Goal: Task Accomplishment & Management: Use online tool/utility

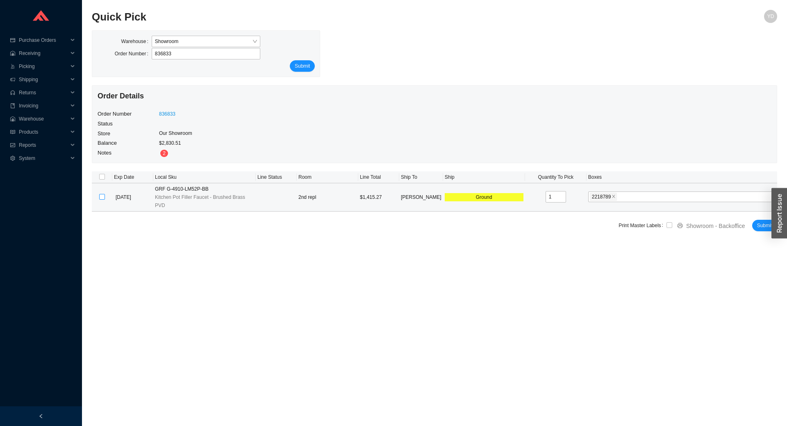
click at [102, 194] on input "checkbox" at bounding box center [102, 197] width 6 height 6
checkbox input "true"
click at [762, 221] on span "Submit" at bounding box center [764, 225] width 15 height 8
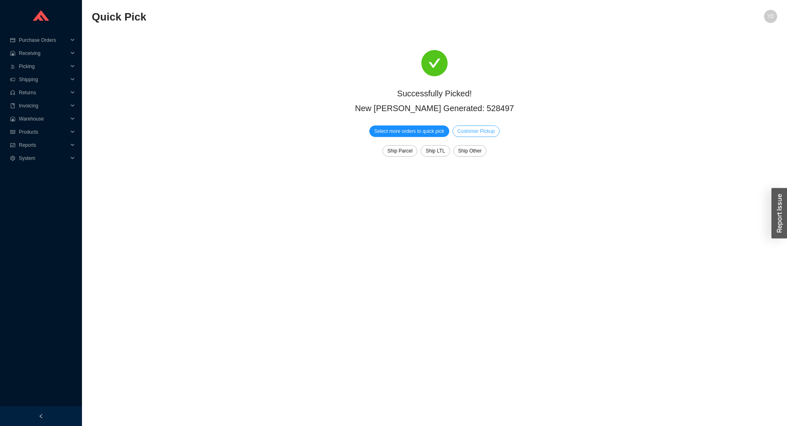
click at [491, 136] on button "Customer Pickup" at bounding box center [476, 130] width 47 height 11
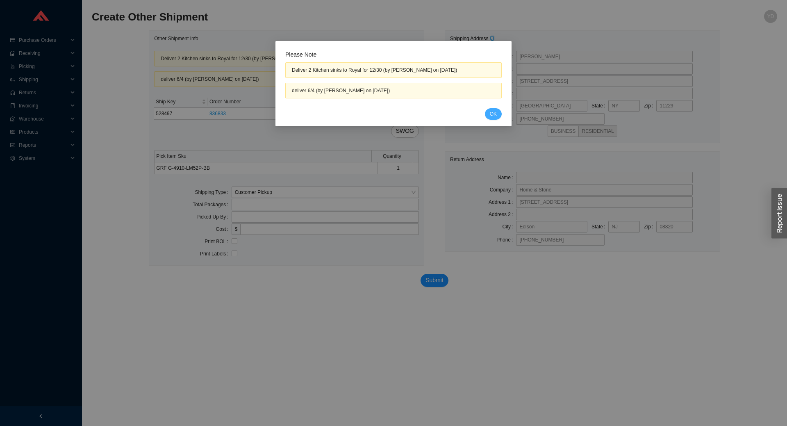
click at [490, 115] on span "OK" at bounding box center [493, 114] width 7 height 8
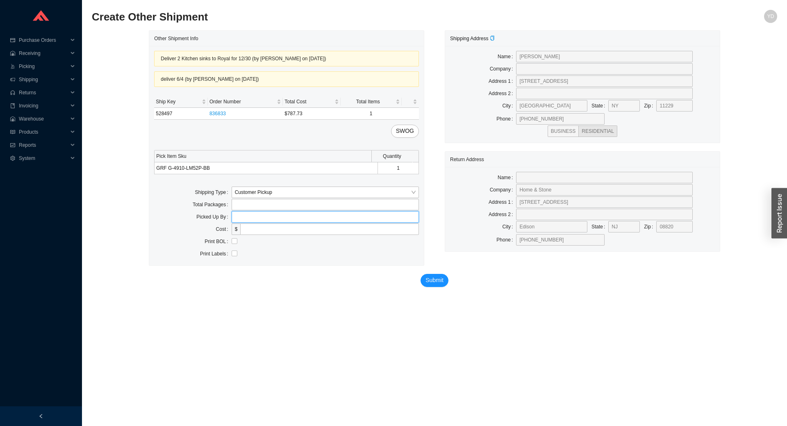
click at [273, 219] on input "text" at bounding box center [325, 216] width 187 height 11
type input "osher"
click at [420, 276] on div "Submit" at bounding box center [434, 283] width 571 height 34
click at [433, 282] on span "Submit" at bounding box center [435, 280] width 18 height 9
